Goal: Task Accomplishment & Management: Use online tool/utility

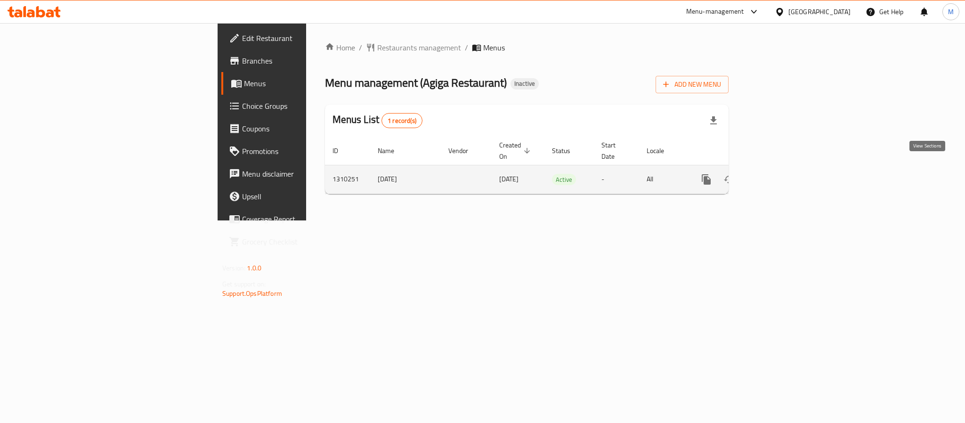
click at [780, 174] on icon "enhanced table" at bounding box center [774, 179] width 11 height 11
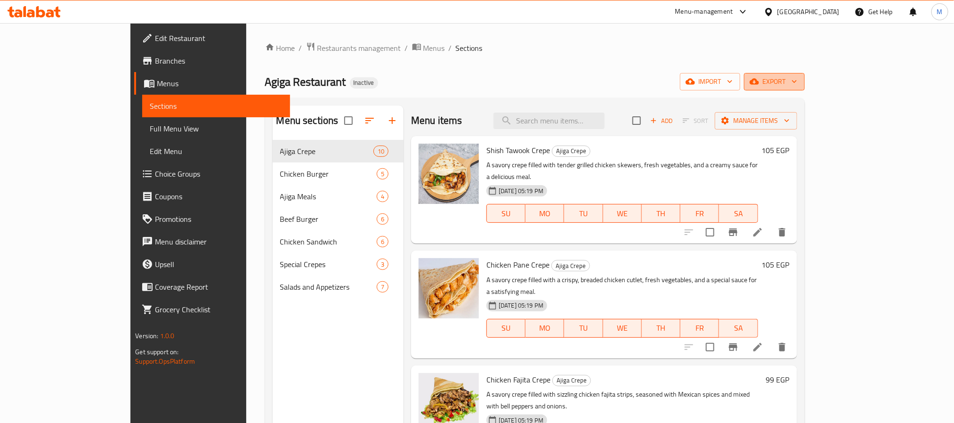
click at [798, 78] on span "export" at bounding box center [775, 82] width 46 height 12
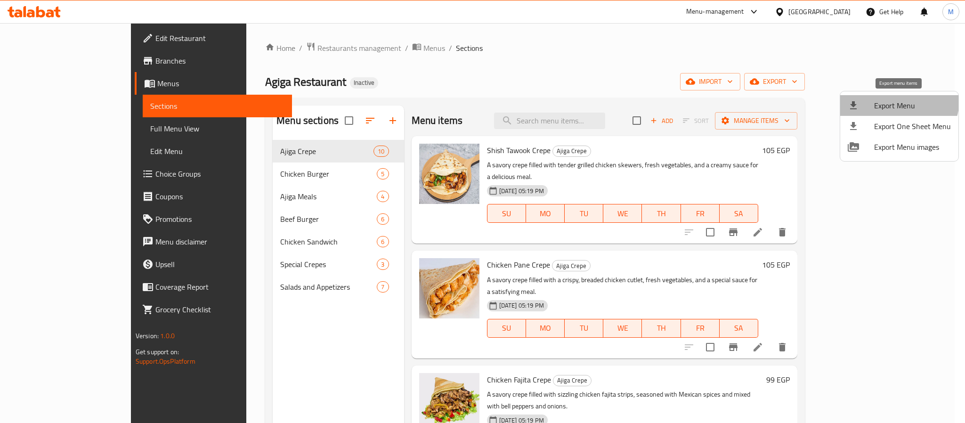
click at [895, 100] on span "Export Menu" at bounding box center [912, 105] width 77 height 11
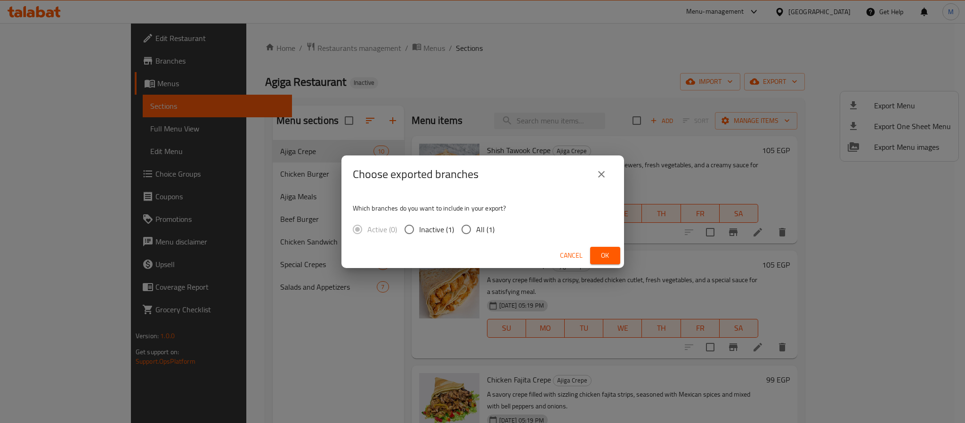
click at [478, 235] on span "All (1)" at bounding box center [485, 229] width 18 height 11
click at [476, 236] on input "All (1)" at bounding box center [466, 230] width 20 height 20
radio input "true"
click at [601, 254] on span "Ok" at bounding box center [605, 256] width 15 height 12
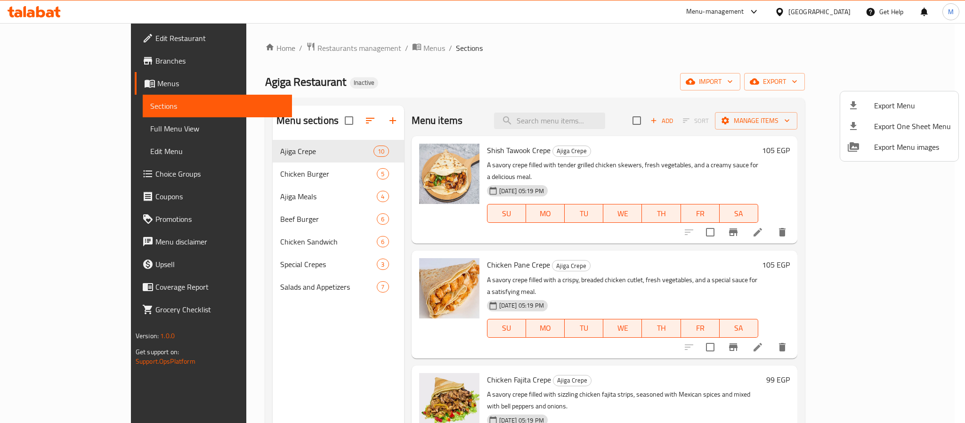
click at [834, 12] on div at bounding box center [482, 211] width 965 height 423
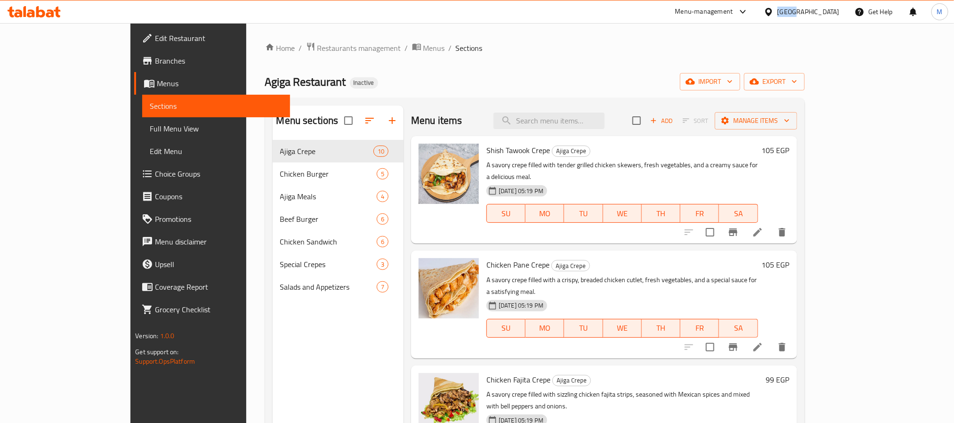
click at [834, 12] on div "[GEOGRAPHIC_DATA]" at bounding box center [809, 12] width 62 height 10
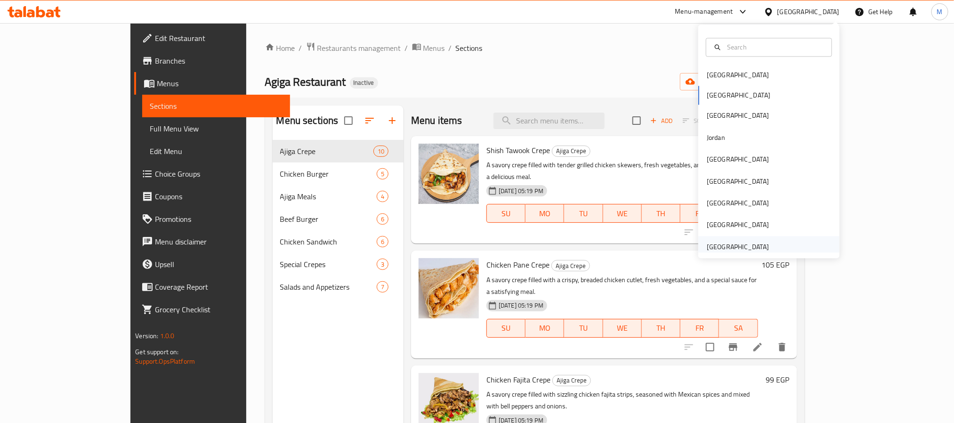
click at [769, 250] on div "[GEOGRAPHIC_DATA]" at bounding box center [769, 247] width 141 height 22
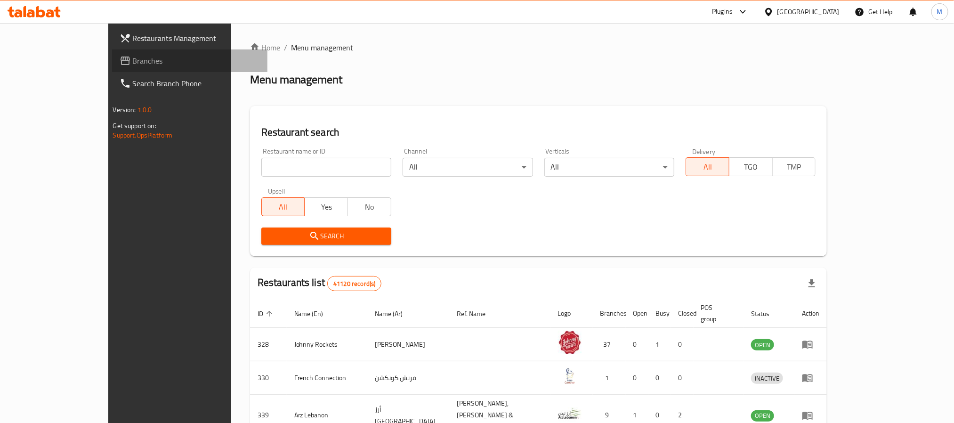
click at [112, 69] on link "Branches" at bounding box center [189, 60] width 155 height 23
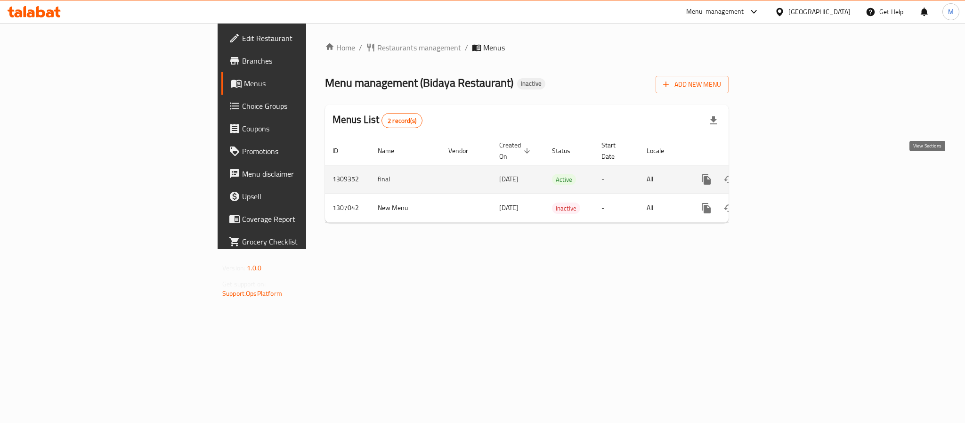
click at [780, 174] on icon "enhanced table" at bounding box center [774, 179] width 11 height 11
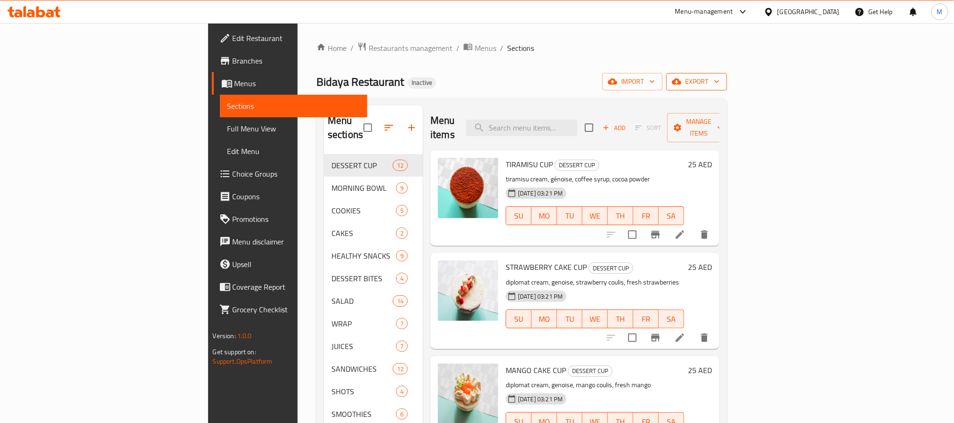
click at [720, 76] on span "export" at bounding box center [697, 82] width 46 height 12
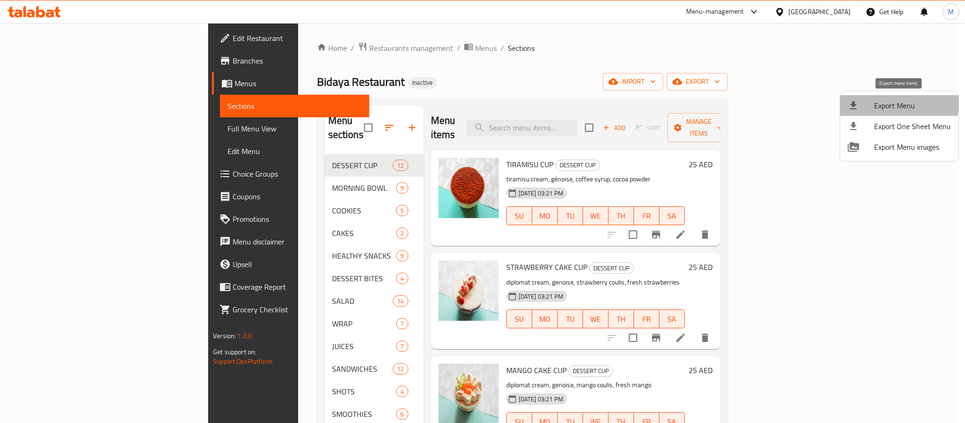
click at [893, 96] on li "Export Menu" at bounding box center [899, 105] width 118 height 21
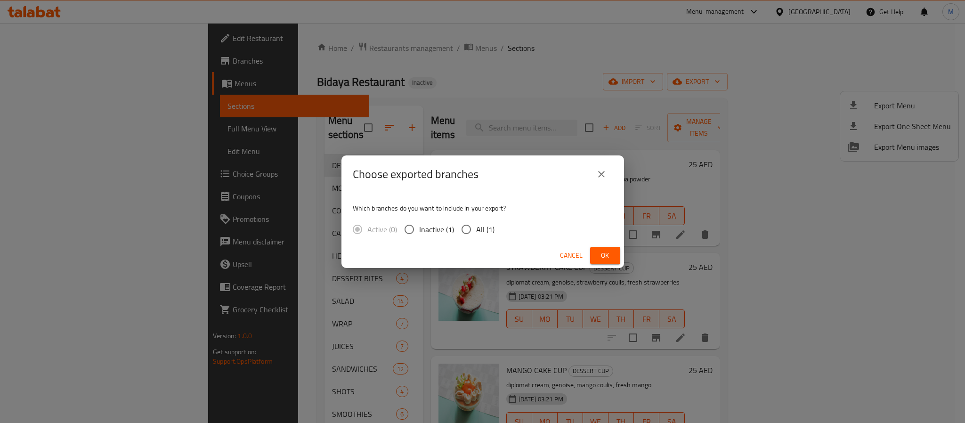
click at [471, 236] on input "All (1)" at bounding box center [466, 230] width 20 height 20
radio input "true"
click at [621, 260] on div "Cancel Ok" at bounding box center [483, 255] width 283 height 25
click at [615, 258] on button "Ok" at bounding box center [605, 255] width 30 height 17
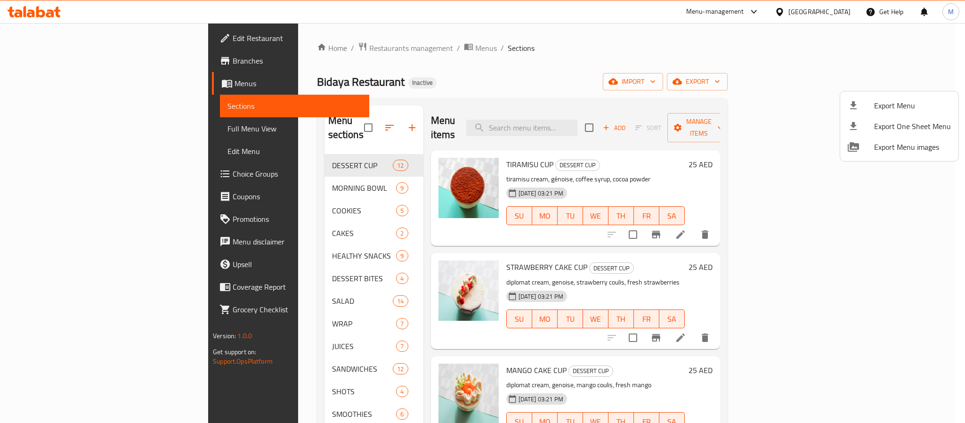
click at [438, 68] on div at bounding box center [482, 211] width 965 height 423
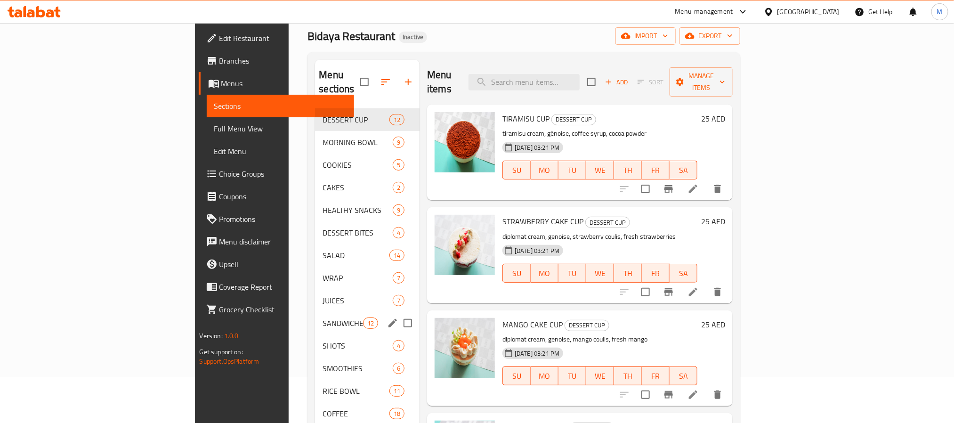
scroll to position [71, 0]
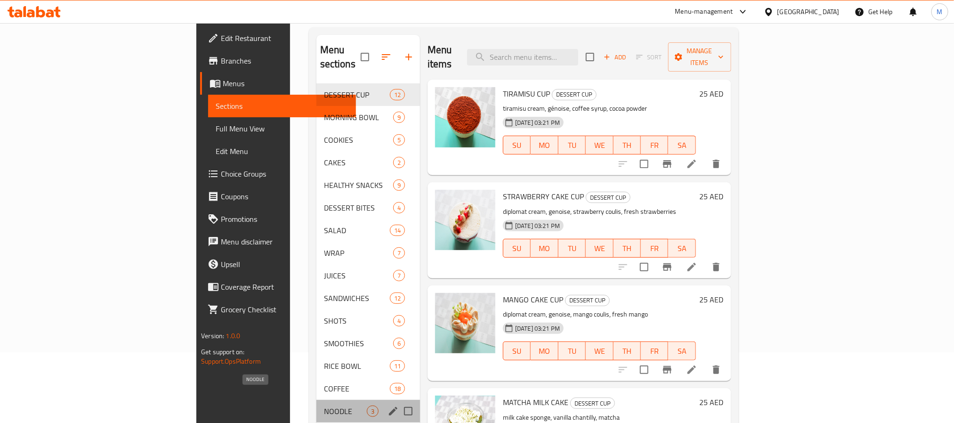
click at [324, 406] on span "NOODLE" at bounding box center [345, 411] width 43 height 11
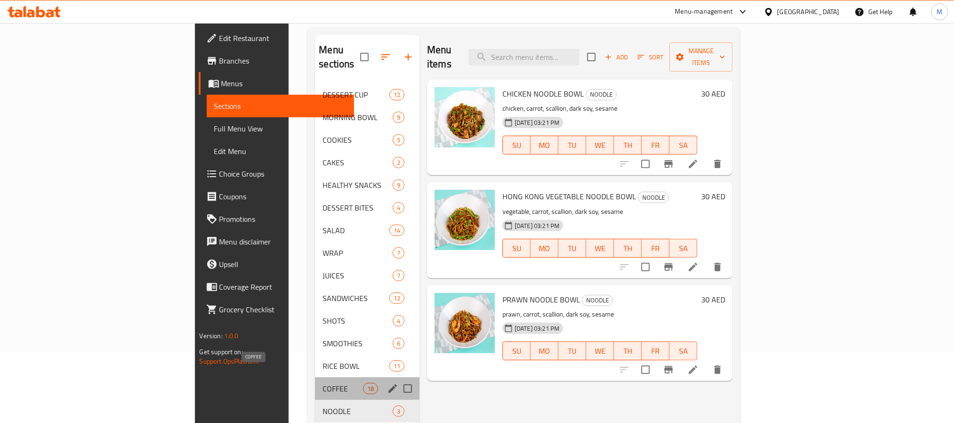
click at [323, 383] on span "COFFEE" at bounding box center [343, 388] width 40 height 11
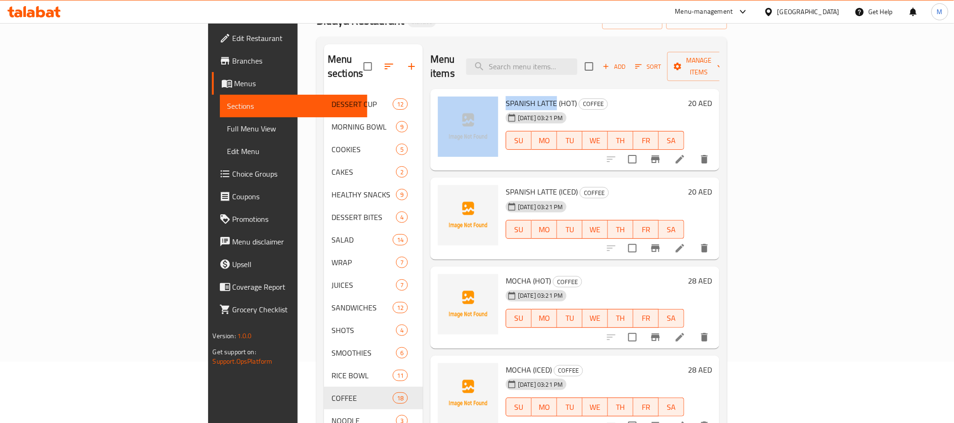
drag, startPoint x: 504, startPoint y: 86, endPoint x: 449, endPoint y: 88, distance: 54.2
click at [449, 93] on div "SPANISH LATTE (HOT) COFFEE 02-09-2025 03:21 PM SU MO TU WE TH FR SA 20 AED" at bounding box center [575, 130] width 282 height 74
copy div "SPANISH LATTE"
click at [506, 96] on span "SPANISH LATTE (HOT)" at bounding box center [541, 103] width 71 height 14
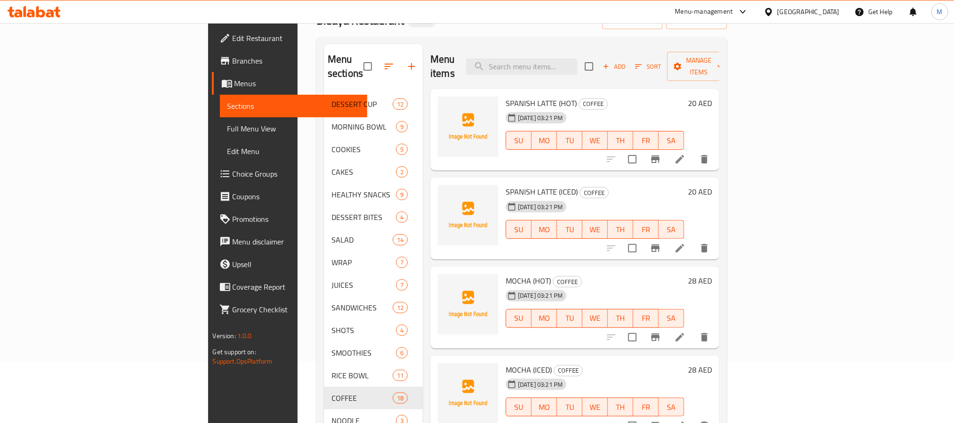
click at [506, 96] on span "SPANISH LATTE (HOT)" at bounding box center [541, 103] width 71 height 14
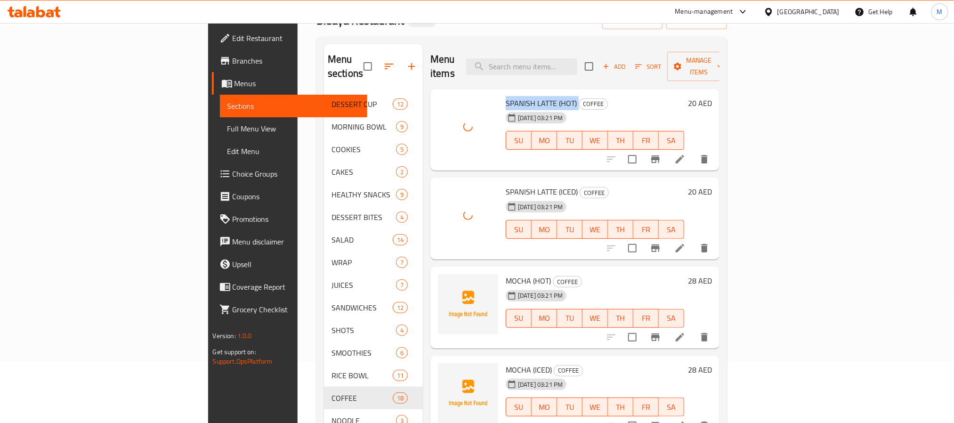
click at [506, 96] on span "SPANISH LATTE (HOT)" at bounding box center [541, 103] width 71 height 14
copy h6 "SPANISH LATTE (HOT)"
click at [506, 185] on span "SPANISH LATTE (ICED)" at bounding box center [542, 192] width 72 height 14
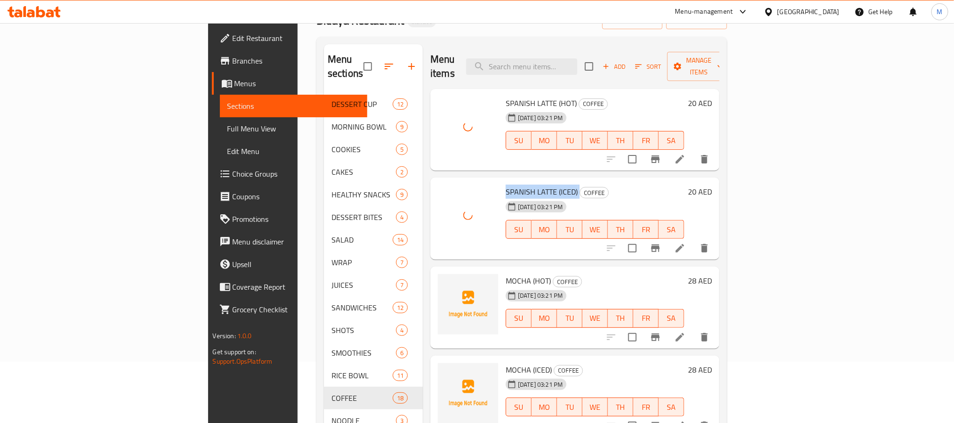
copy h6 "SPANISH LATTE (ICED)"
click at [506, 274] on span "MOCHA (HOT)" at bounding box center [528, 281] width 45 height 14
copy span "MOCHA"
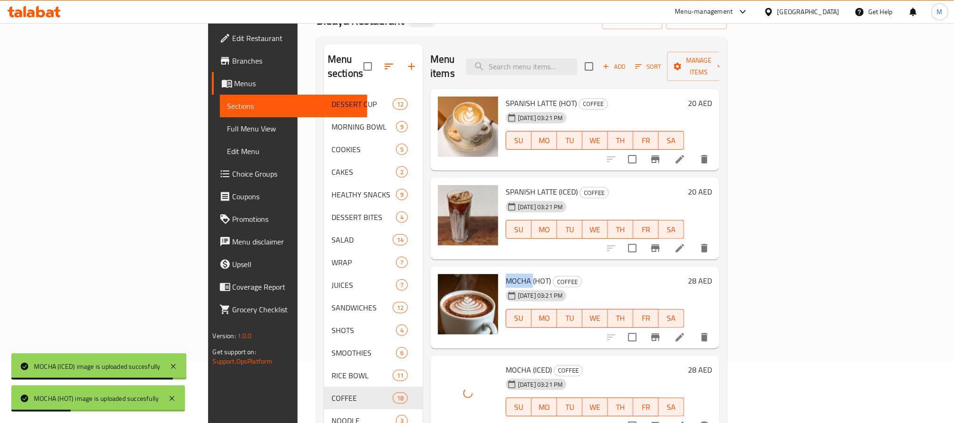
click at [506, 274] on span "MOCHA (HOT)" at bounding box center [528, 281] width 45 height 14
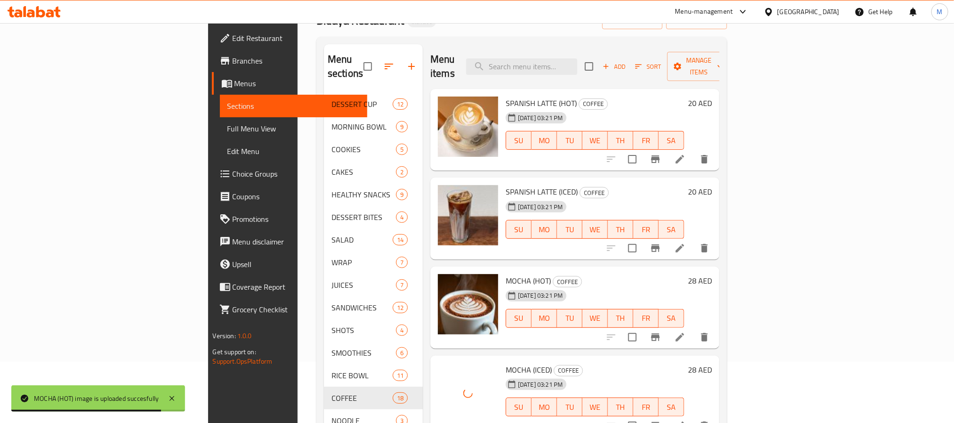
click at [506, 363] on span "MOCHA (ICED)" at bounding box center [529, 370] width 46 height 14
copy h6 "MOCHA (ICED)"
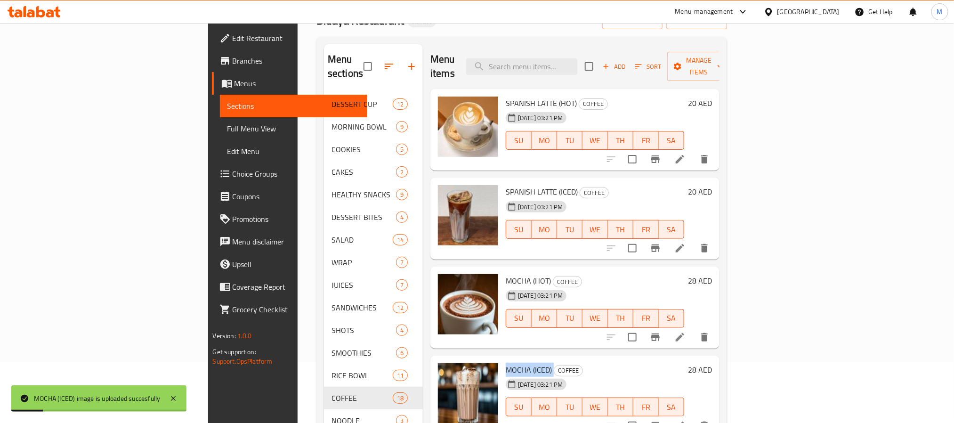
click at [512, 356] on div "MOCHA (ICED) COFFEE 02-09-2025 03:21 PM SU MO TU WE TH FR SA 28 AED" at bounding box center [575, 397] width 289 height 82
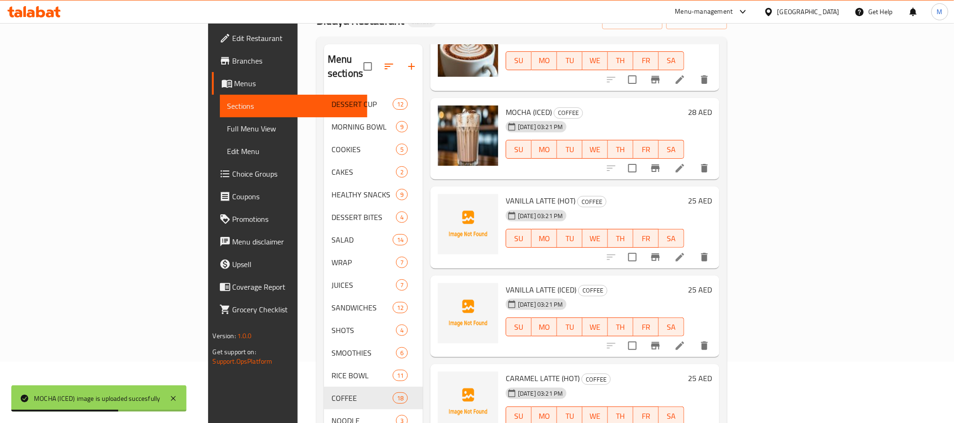
scroll to position [283, 0]
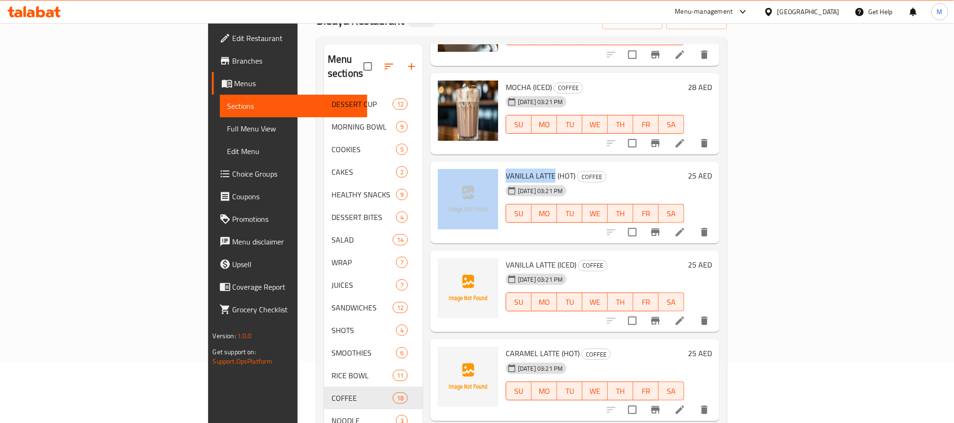
drag, startPoint x: 503, startPoint y: 160, endPoint x: 448, endPoint y: 162, distance: 55.1
click at [448, 165] on div "VANILLA LATTE (HOT) COFFEE 02-09-2025 03:21 PM SU MO TU WE TH FR SA 25 AED" at bounding box center [575, 202] width 282 height 74
copy div "VANILLA LATTE"
click at [506, 169] on span "VANILLA LATTE (HOT)" at bounding box center [541, 176] width 70 height 14
drag, startPoint x: 504, startPoint y: 162, endPoint x: 454, endPoint y: 164, distance: 50.0
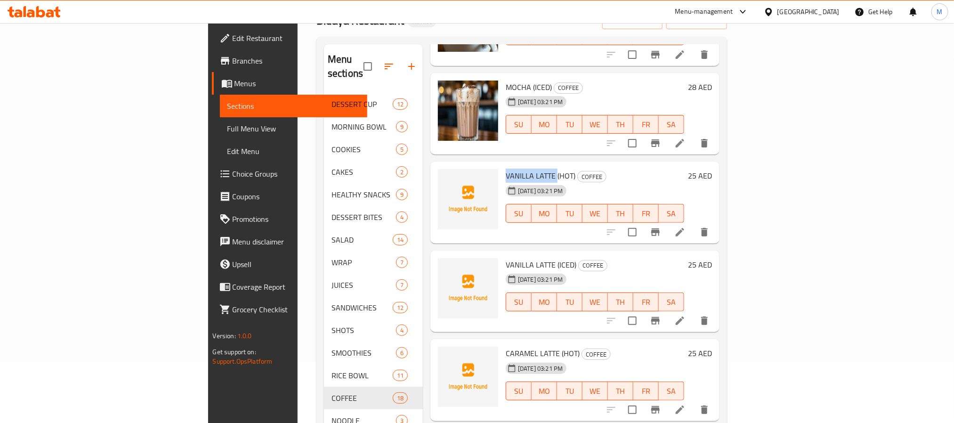
click at [506, 169] on span "VANILLA LATTE (HOT)" at bounding box center [541, 176] width 70 height 14
copy span "VANILLA LATTE"
click at [506, 169] on span "VANILLA LATTE (HOT)" at bounding box center [541, 176] width 70 height 14
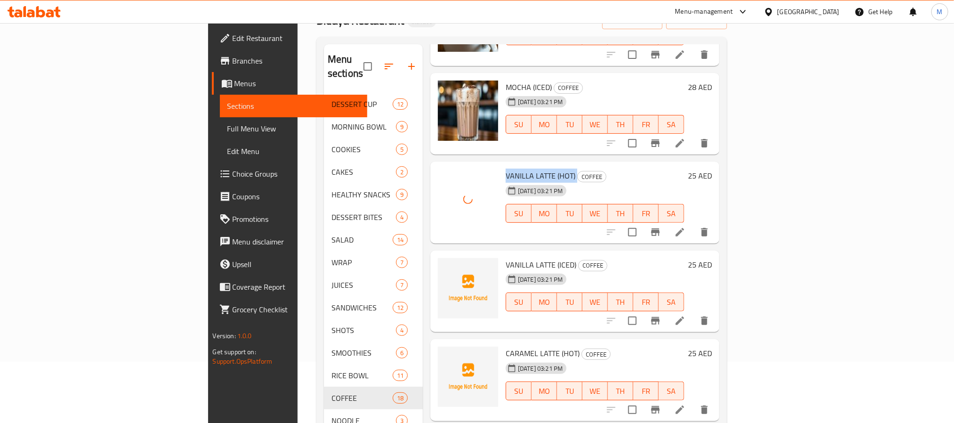
click at [506, 169] on span "VANILLA LATTE (HOT)" at bounding box center [541, 176] width 70 height 14
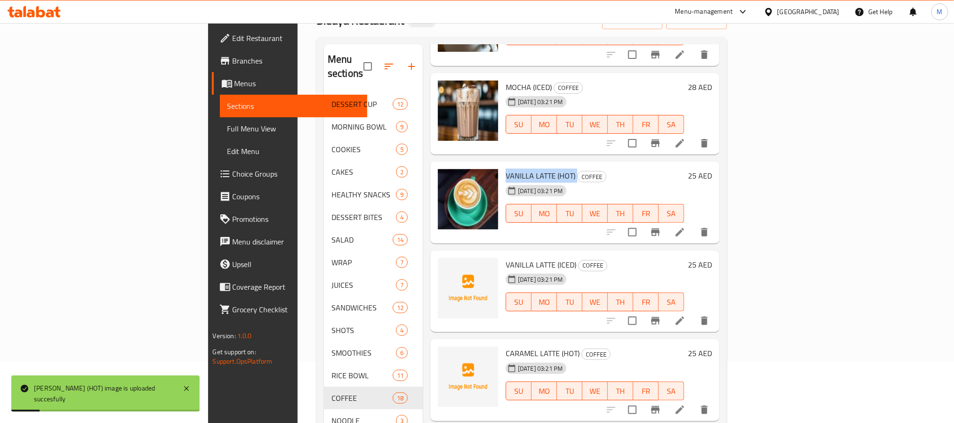
click at [474, 234] on div "Menu items Add Sort Manage items SPANISH LATTE (HOT) COFFEE 02-09-2025 03:21 PM…" at bounding box center [571, 255] width 297 height 423
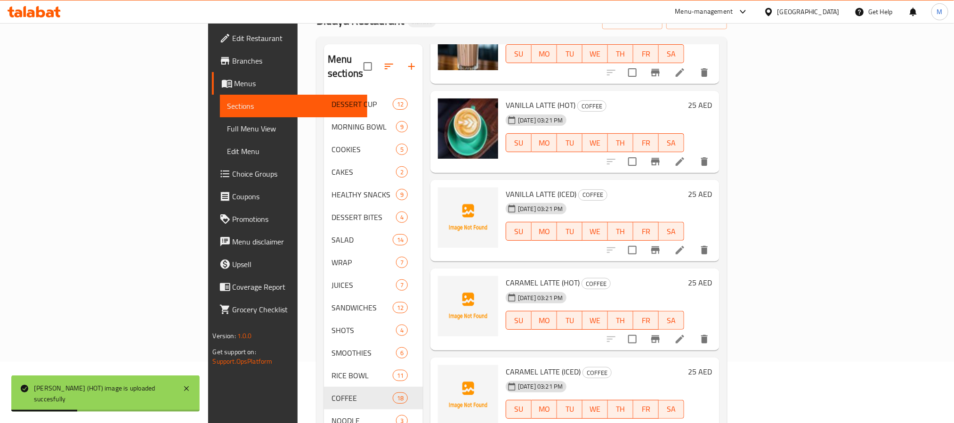
scroll to position [424, 0]
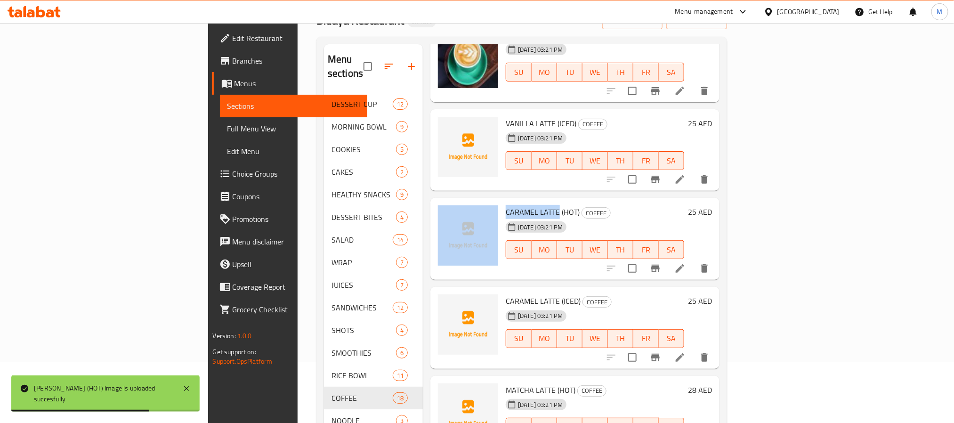
drag, startPoint x: 506, startPoint y: 196, endPoint x: 449, endPoint y: 197, distance: 56.5
click at [449, 202] on div "CARAMEL LATTE (HOT) COFFEE 02-09-2025 03:21 PM SU MO TU WE TH FR SA 25 AED" at bounding box center [575, 239] width 282 height 74
copy div "CARAMEL LATTE"
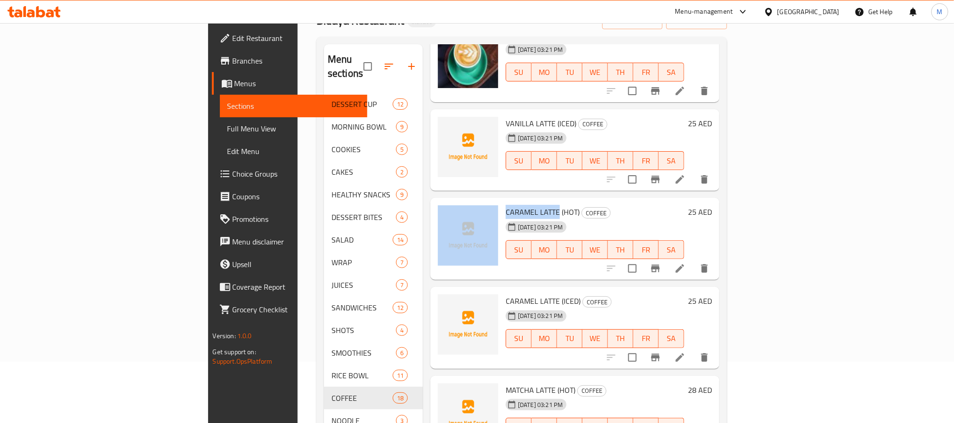
click at [506, 205] on span "CARAMEL LATTE (HOT)" at bounding box center [543, 212] width 74 height 14
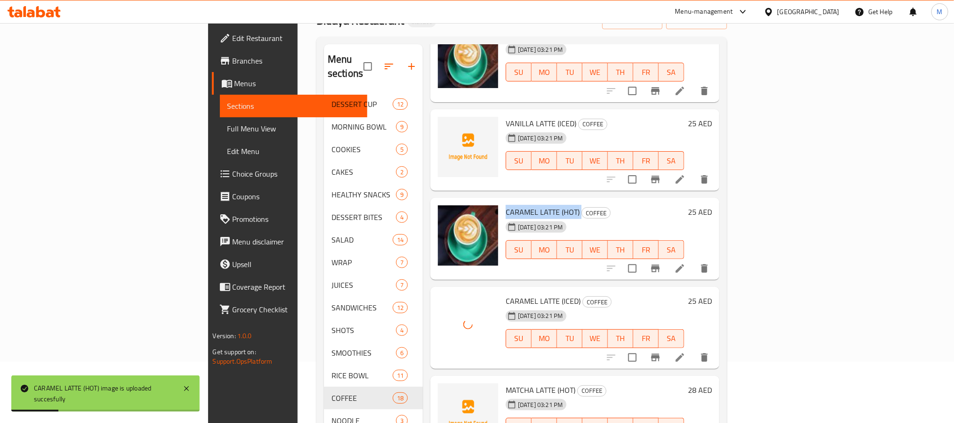
click at [506, 205] on span "CARAMEL LATTE (HOT)" at bounding box center [543, 212] width 74 height 14
click at [502, 307] on div "02-09-2025 03:21 PM" at bounding box center [525, 316] width 47 height 19
click at [506, 294] on span "CARAMEL LATTE (ICED)" at bounding box center [543, 301] width 75 height 14
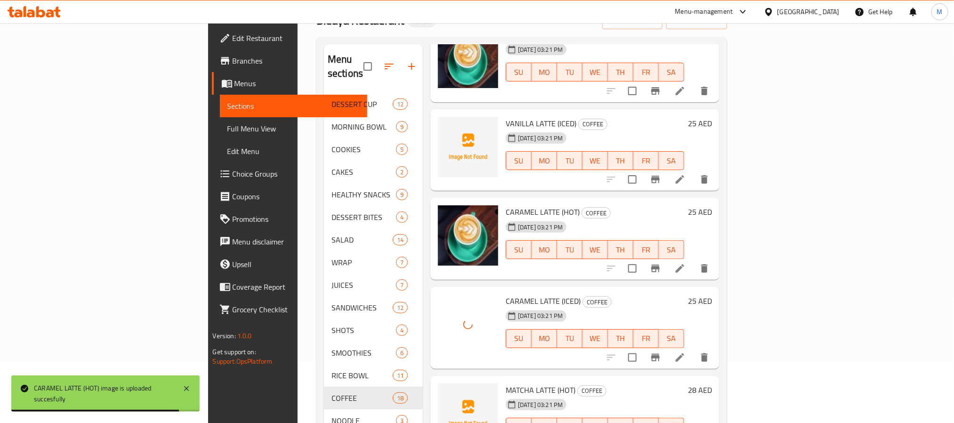
click at [506, 294] on span "CARAMEL LATTE (ICED)" at bounding box center [543, 301] width 75 height 14
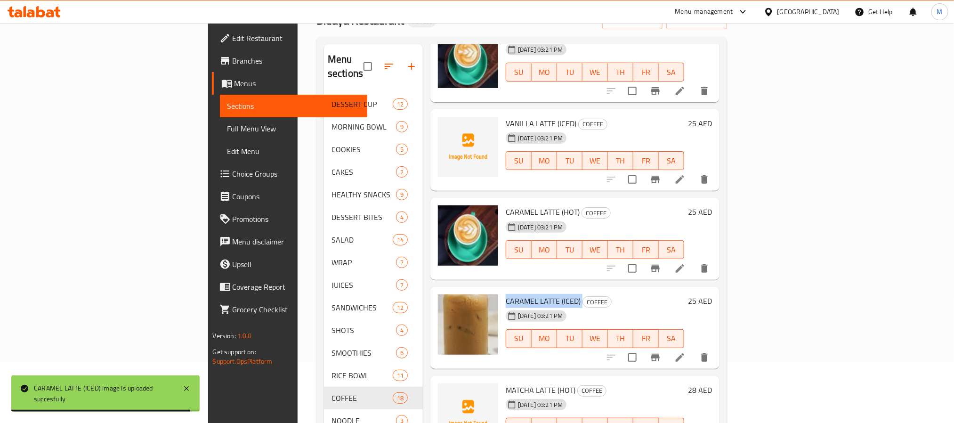
click at [506, 294] on span "CARAMEL LATTE (ICED)" at bounding box center [543, 301] width 75 height 14
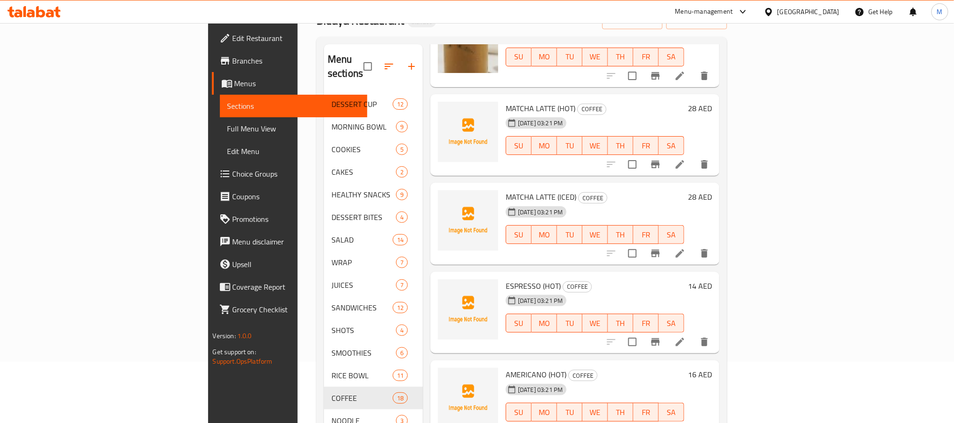
scroll to position [707, 0]
click at [506, 100] on span "MATCHA LATTE (HOT)" at bounding box center [541, 107] width 70 height 14
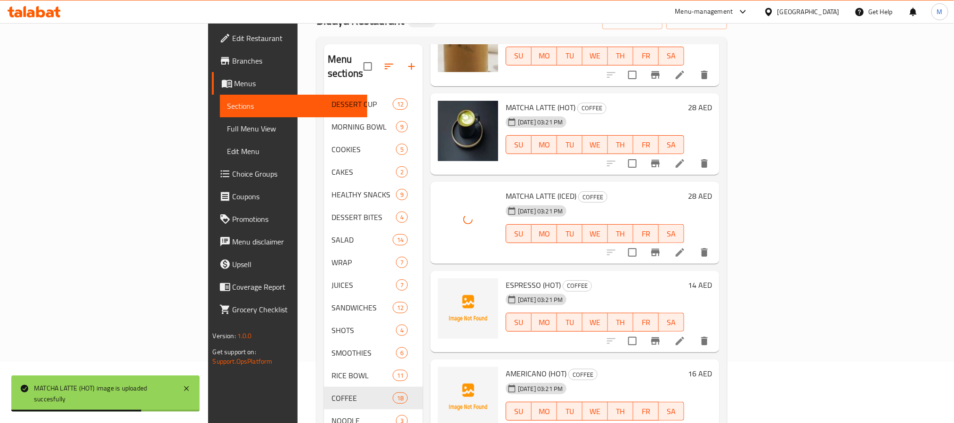
click at [506, 189] on span "MATCHA LATTE (ICED)" at bounding box center [541, 196] width 71 height 14
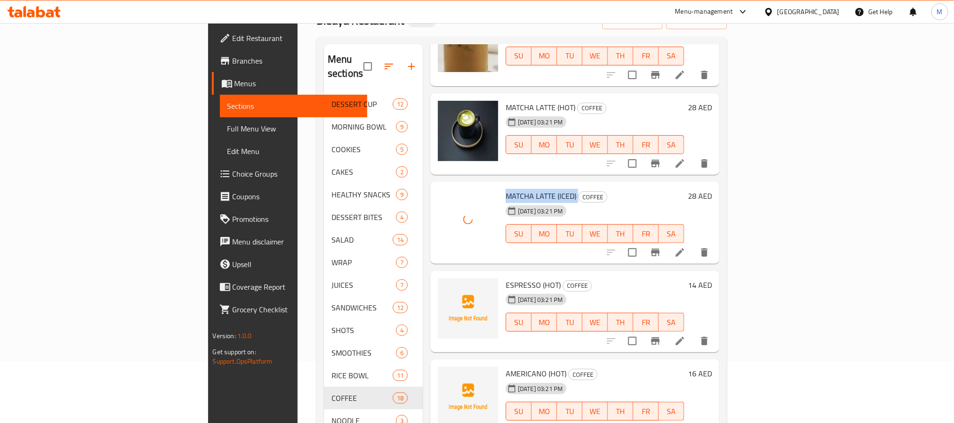
click at [506, 100] on span "MATCHA LATTE (HOT)" at bounding box center [541, 107] width 70 height 14
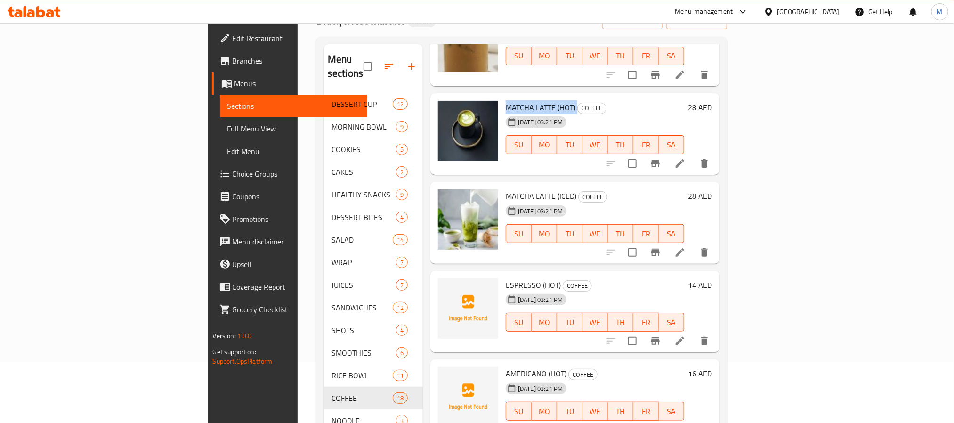
click at [506, 278] on span "ESPRESSO (HOT)" at bounding box center [533, 285] width 55 height 14
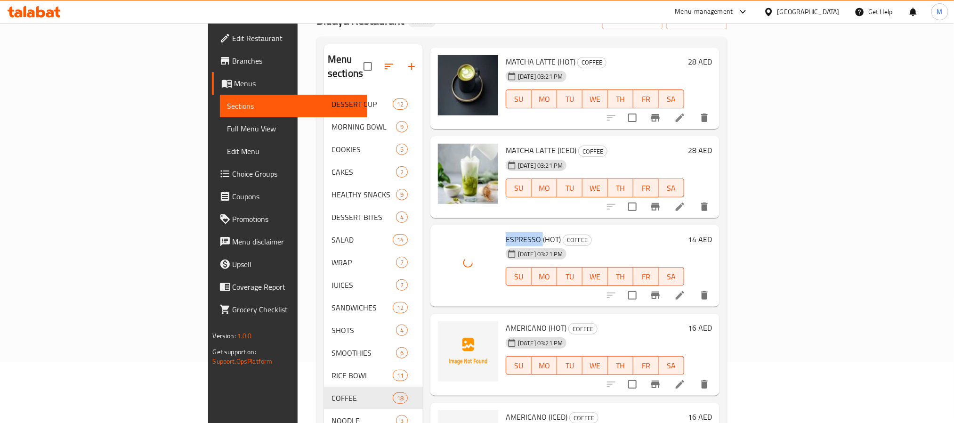
scroll to position [777, 0]
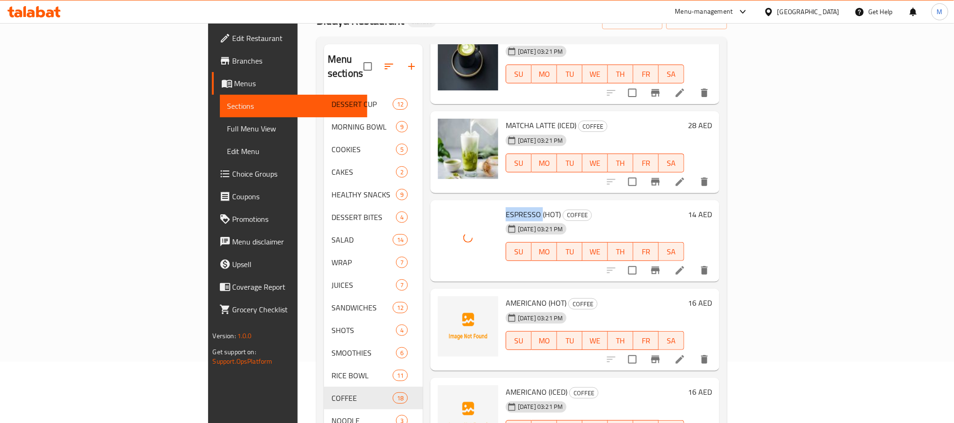
click at [506, 296] on span "AMERICANO (HOT)" at bounding box center [536, 303] width 61 height 14
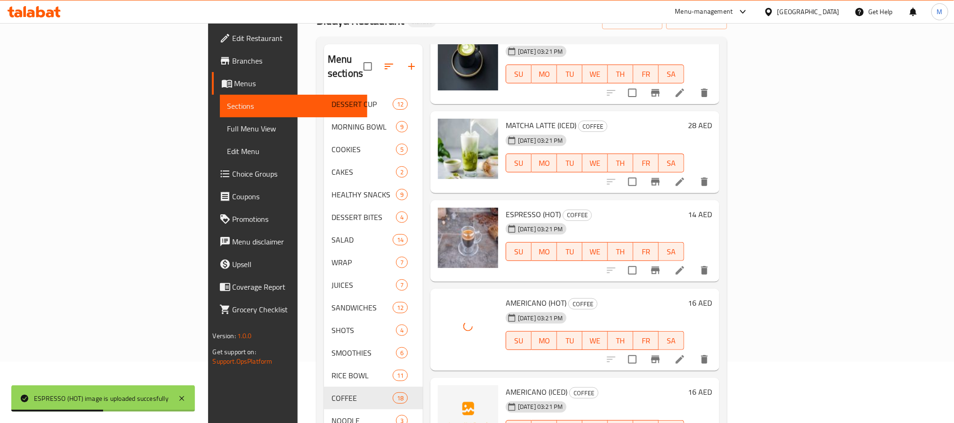
click at [506, 207] on span "ESPRESSO (HOT)" at bounding box center [533, 214] width 55 height 14
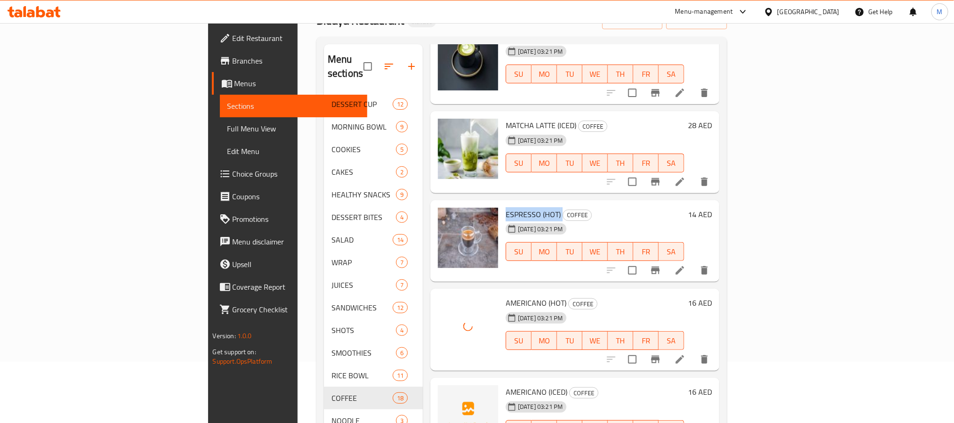
click at [506, 296] on span "AMERICANO (HOT)" at bounding box center [536, 303] width 61 height 14
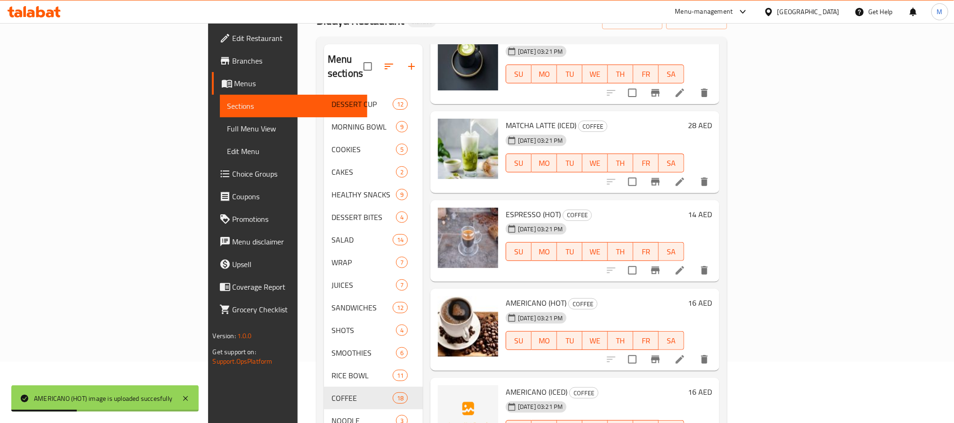
click at [727, 266] on div "Menu sections DESSERT CUP 12 MORNING BOWL 9 COOKIES 5 CAKES 2 HEALTHY SNACKS 9 …" at bounding box center [522, 256] width 411 height 438
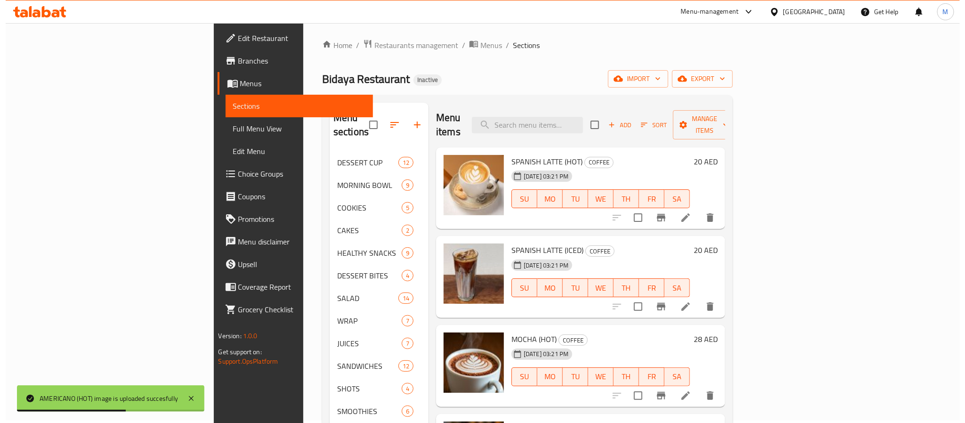
scroll to position [0, 0]
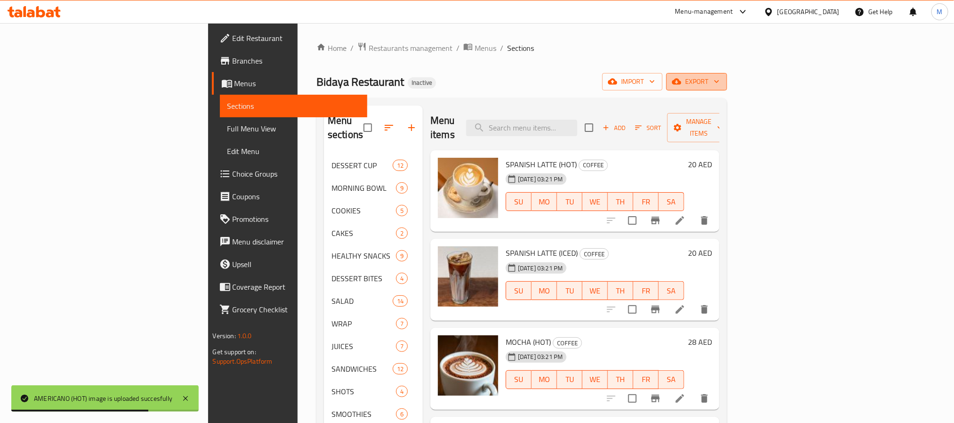
click at [727, 75] on button "export" at bounding box center [697, 81] width 61 height 17
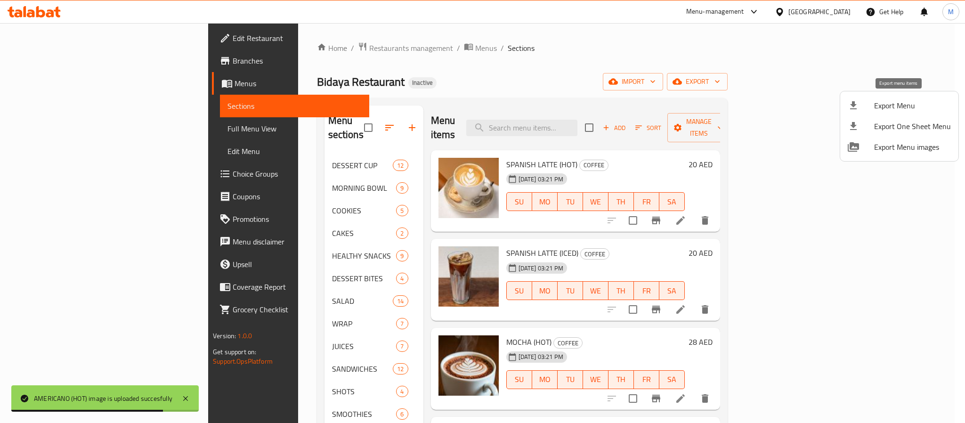
click at [875, 97] on li "Export Menu" at bounding box center [899, 105] width 118 height 21
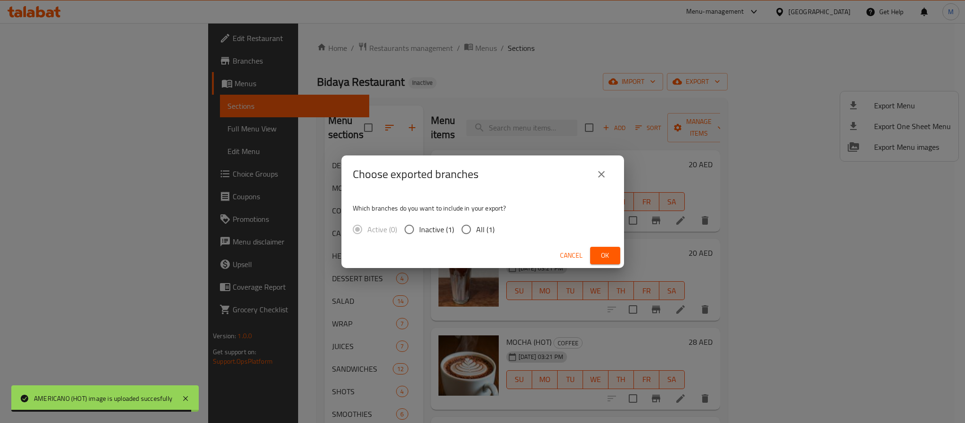
click at [466, 232] on input "All (1)" at bounding box center [466, 230] width 20 height 20
radio input "true"
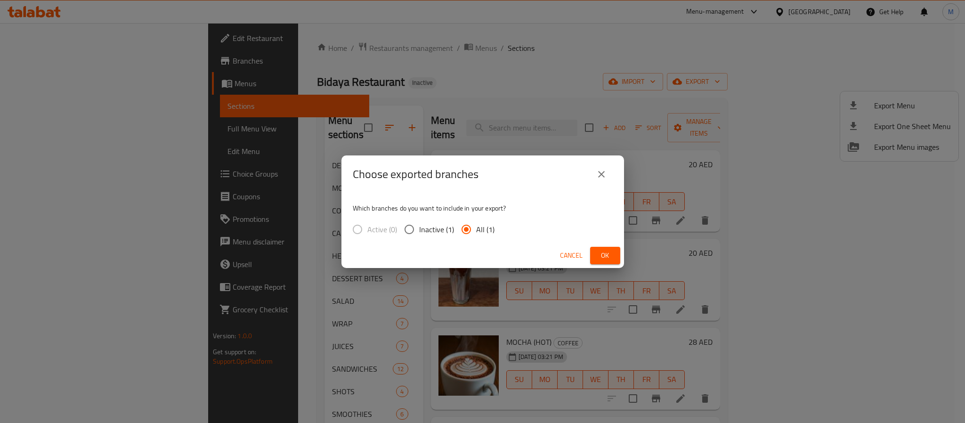
click at [611, 261] on span "Ok" at bounding box center [605, 256] width 15 height 12
